Goal: Information Seeking & Learning: Learn about a topic

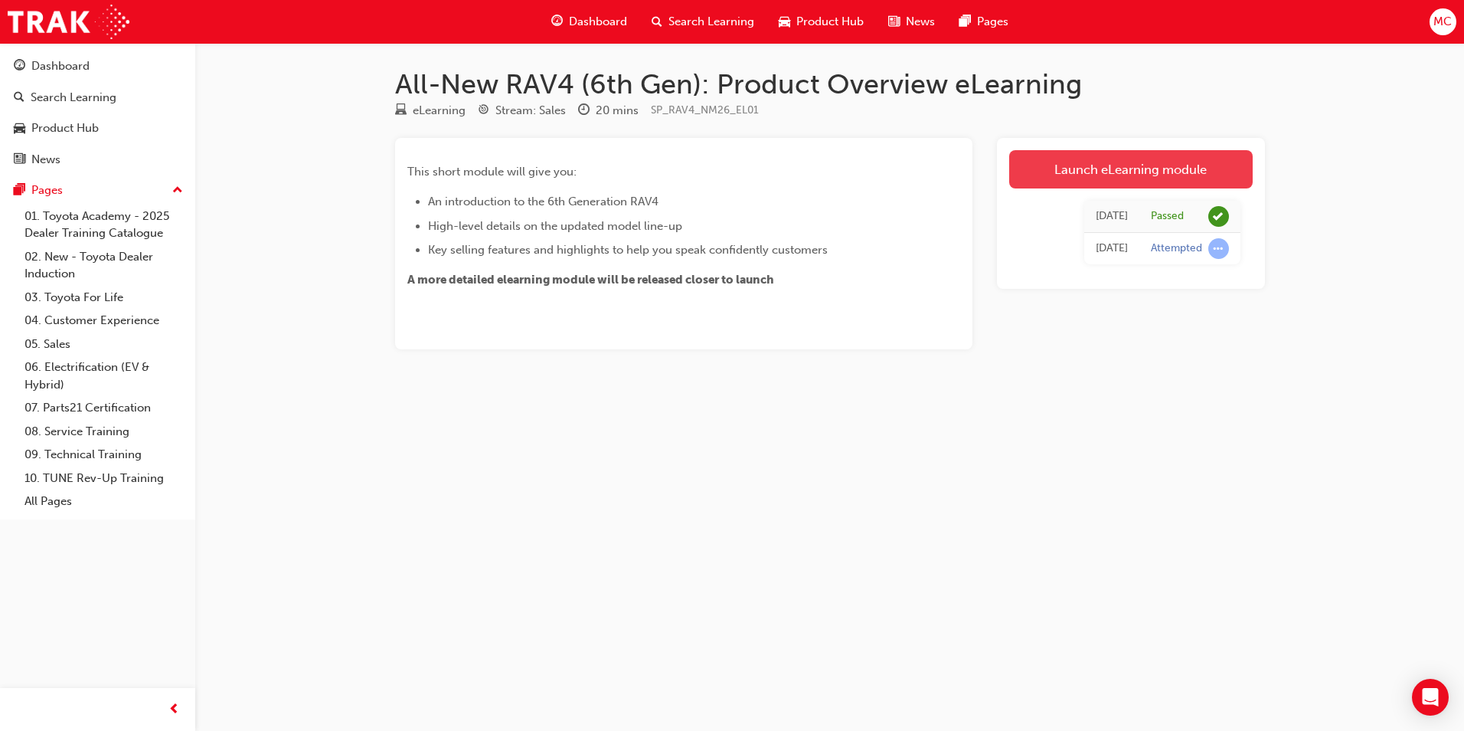
click at [1128, 156] on link "Launch eLearning module" at bounding box center [1131, 169] width 244 height 38
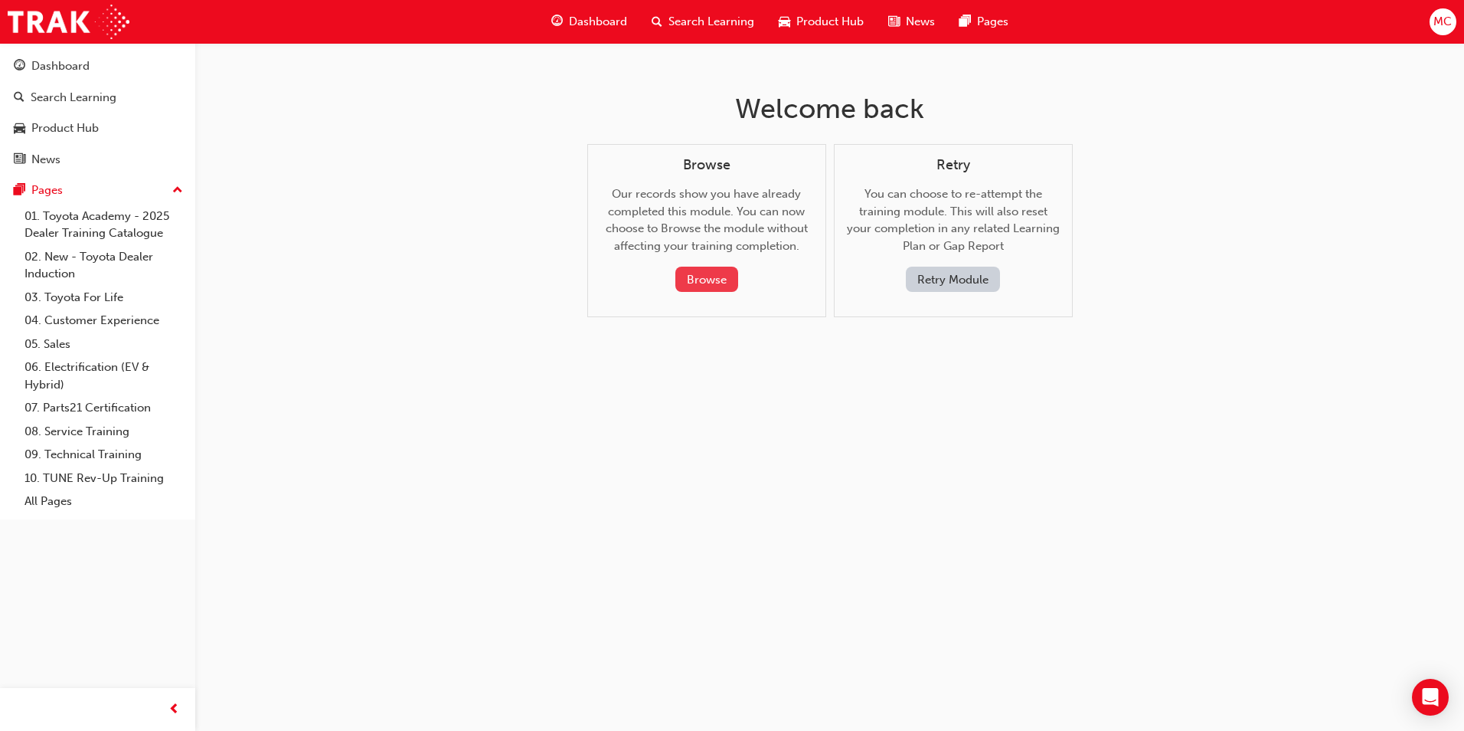
click at [711, 276] on button "Browse" at bounding box center [706, 278] width 63 height 25
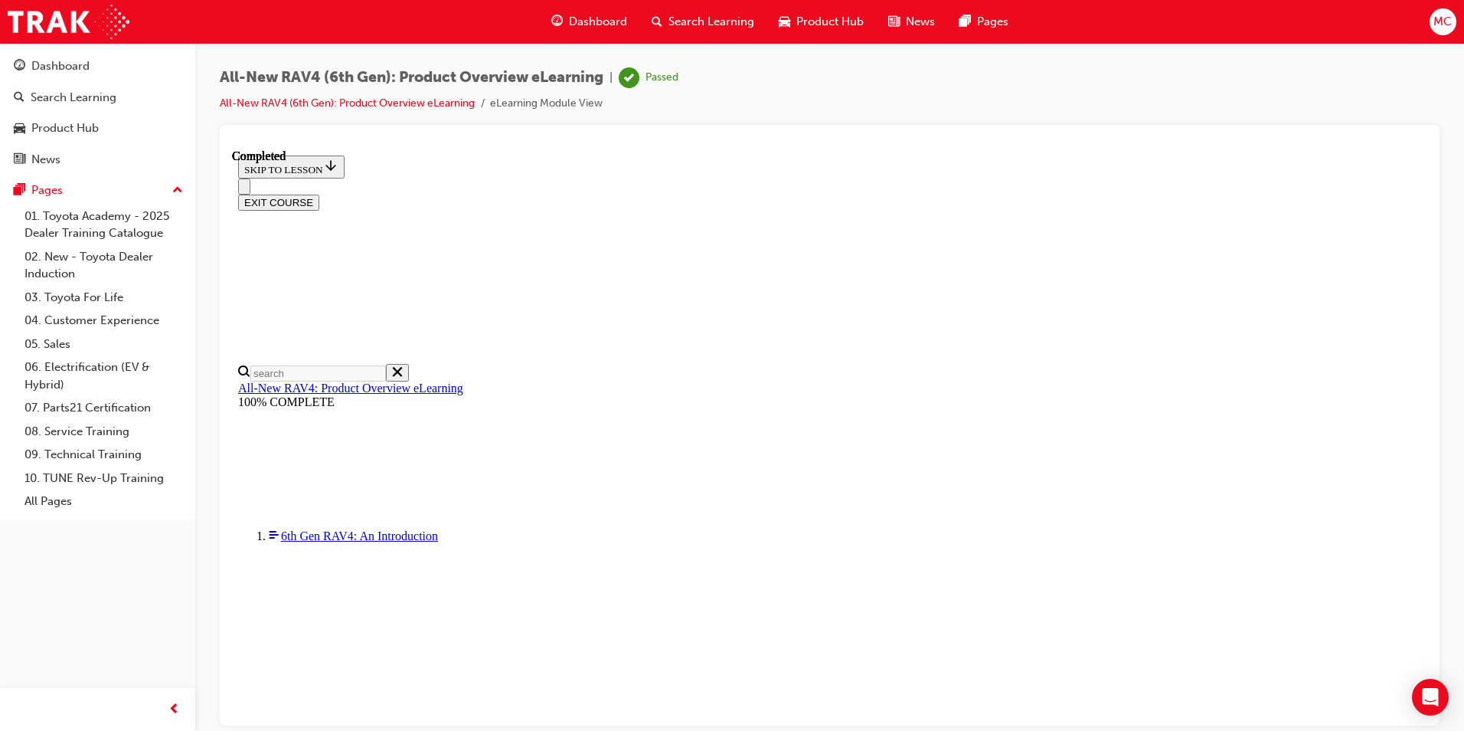
scroll to position [360, 0]
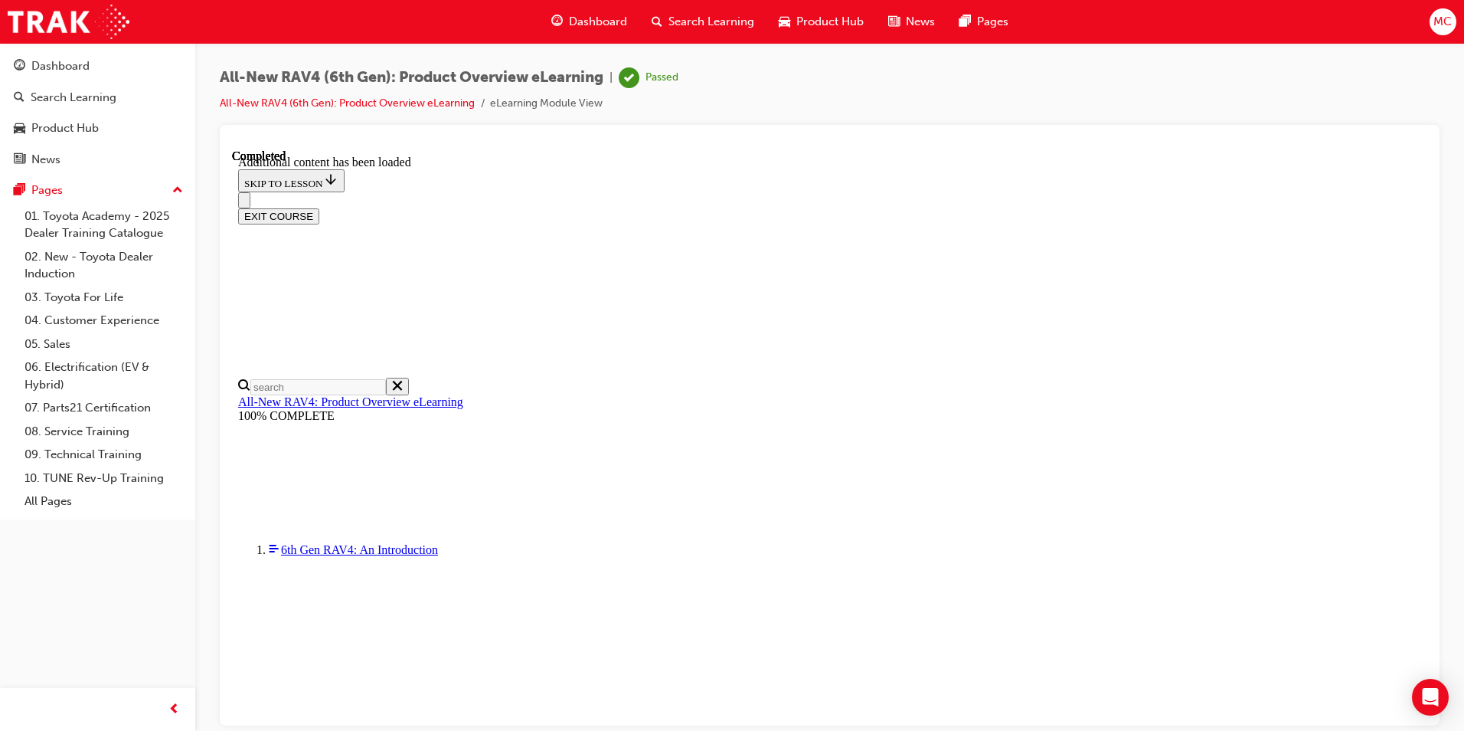
scroll to position [2121, 0]
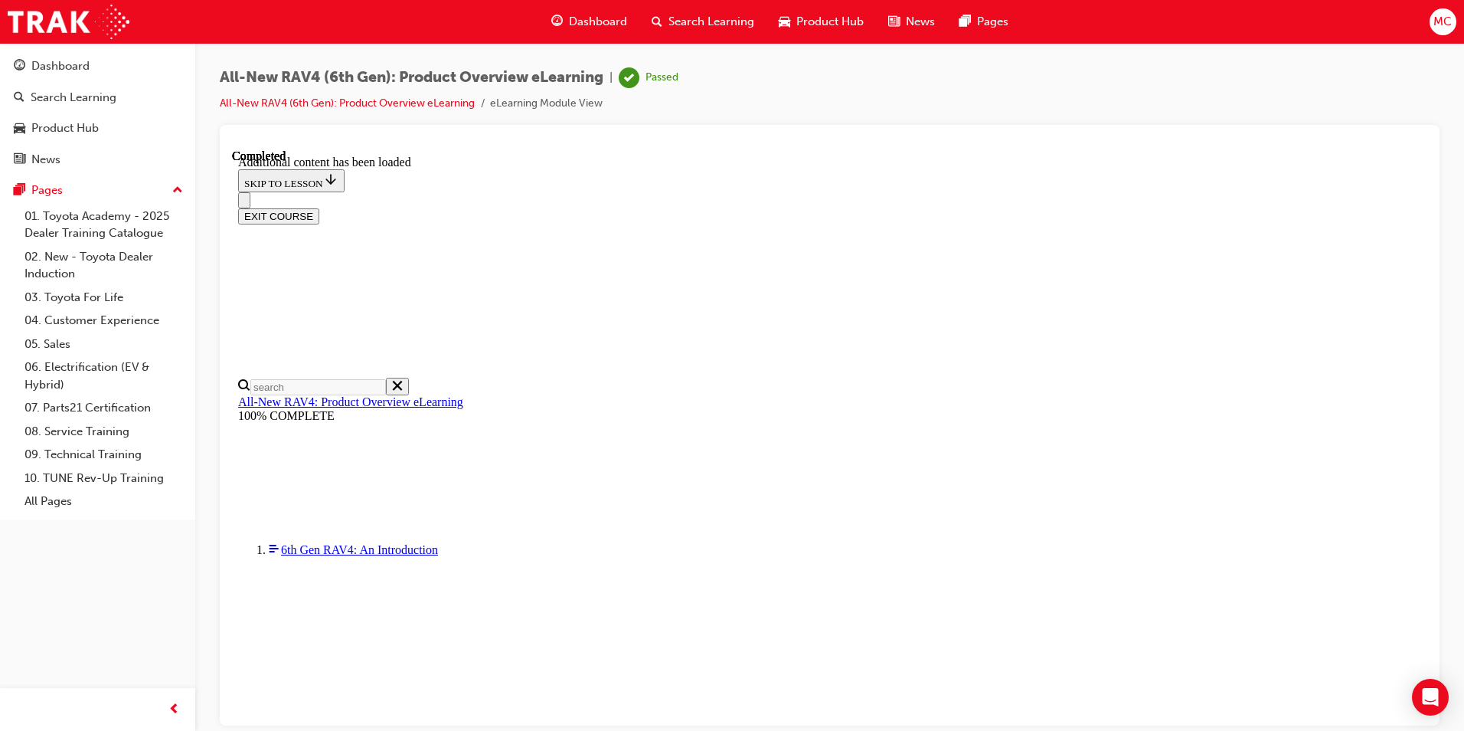
scroll to position [2188, 0]
